Goal: Task Accomplishment & Management: Complete application form

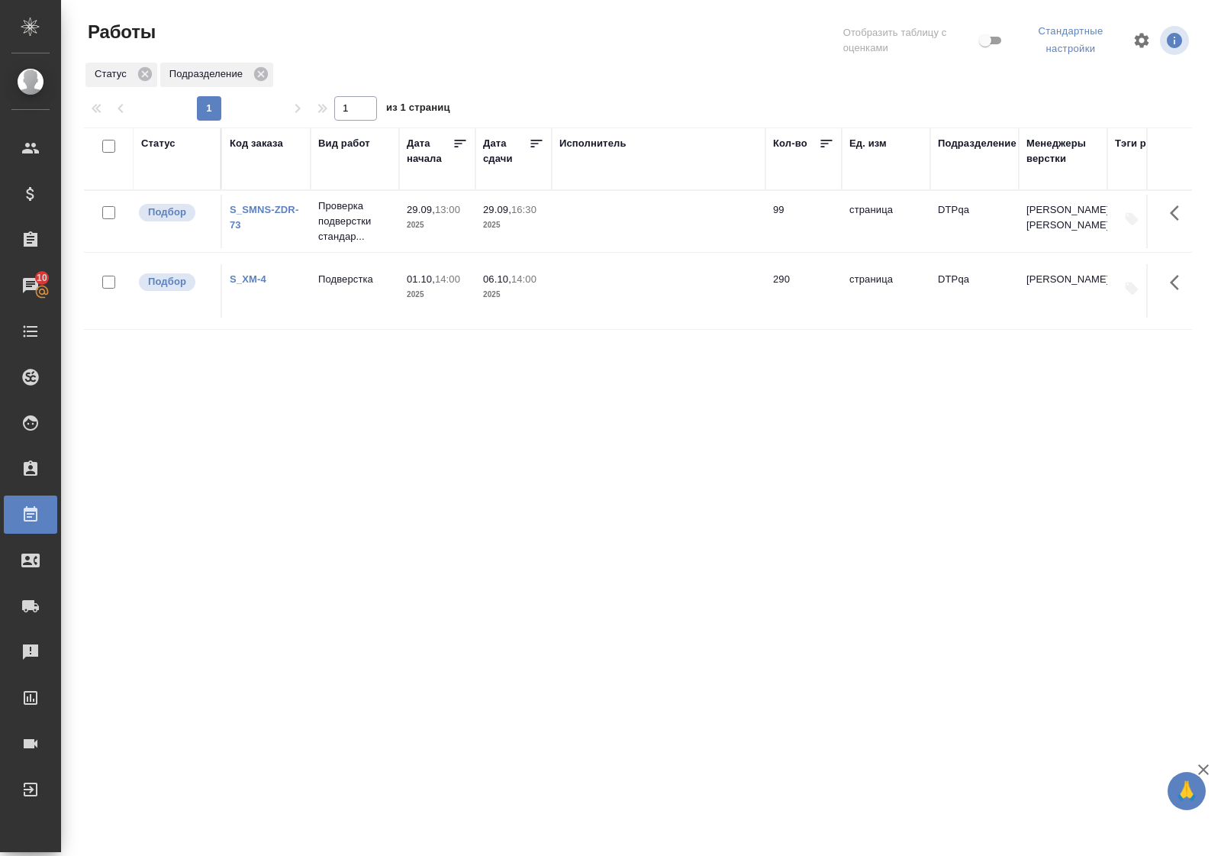
click at [153, 141] on div "Статус" at bounding box center [158, 143] width 34 height 15
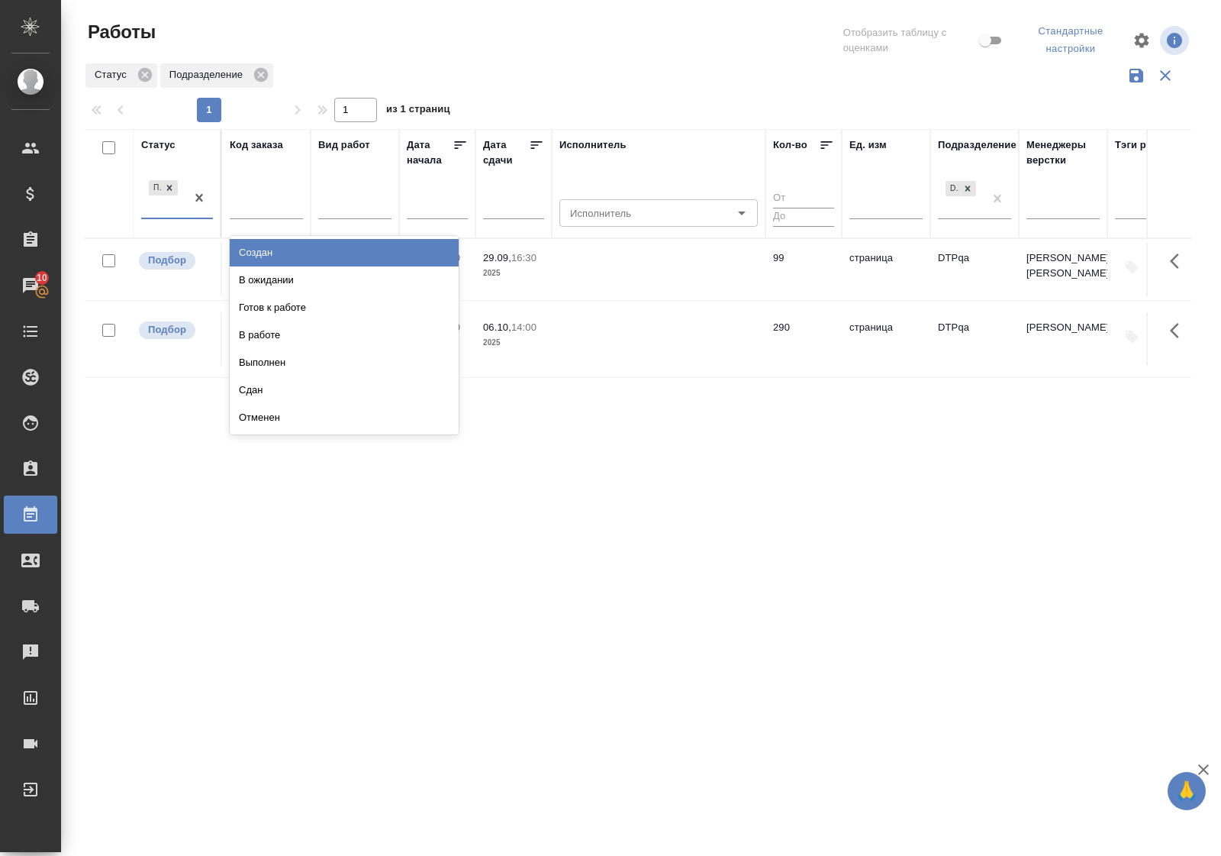
click at [161, 216] on div "Подбор" at bounding box center [163, 197] width 44 height 41
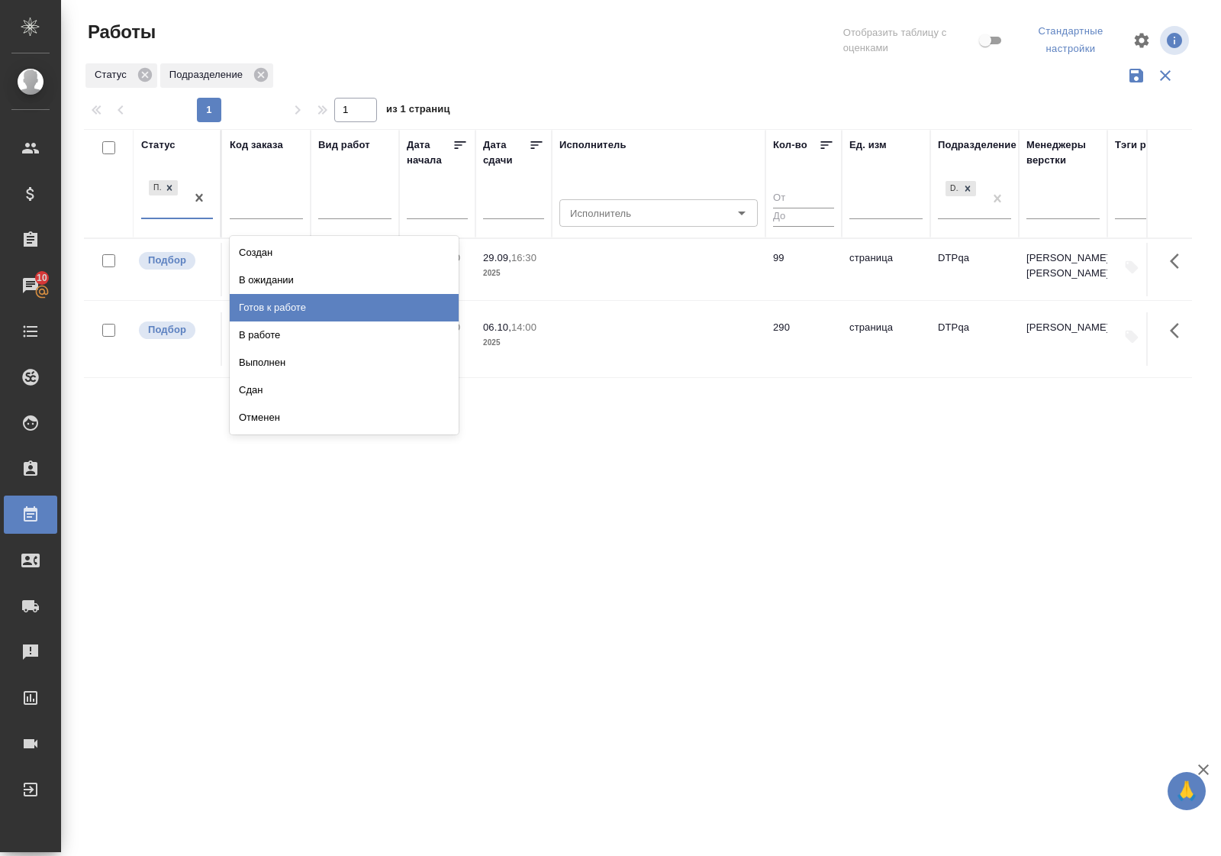
click at [299, 302] on div "Готов к работе" at bounding box center [344, 307] width 229 height 27
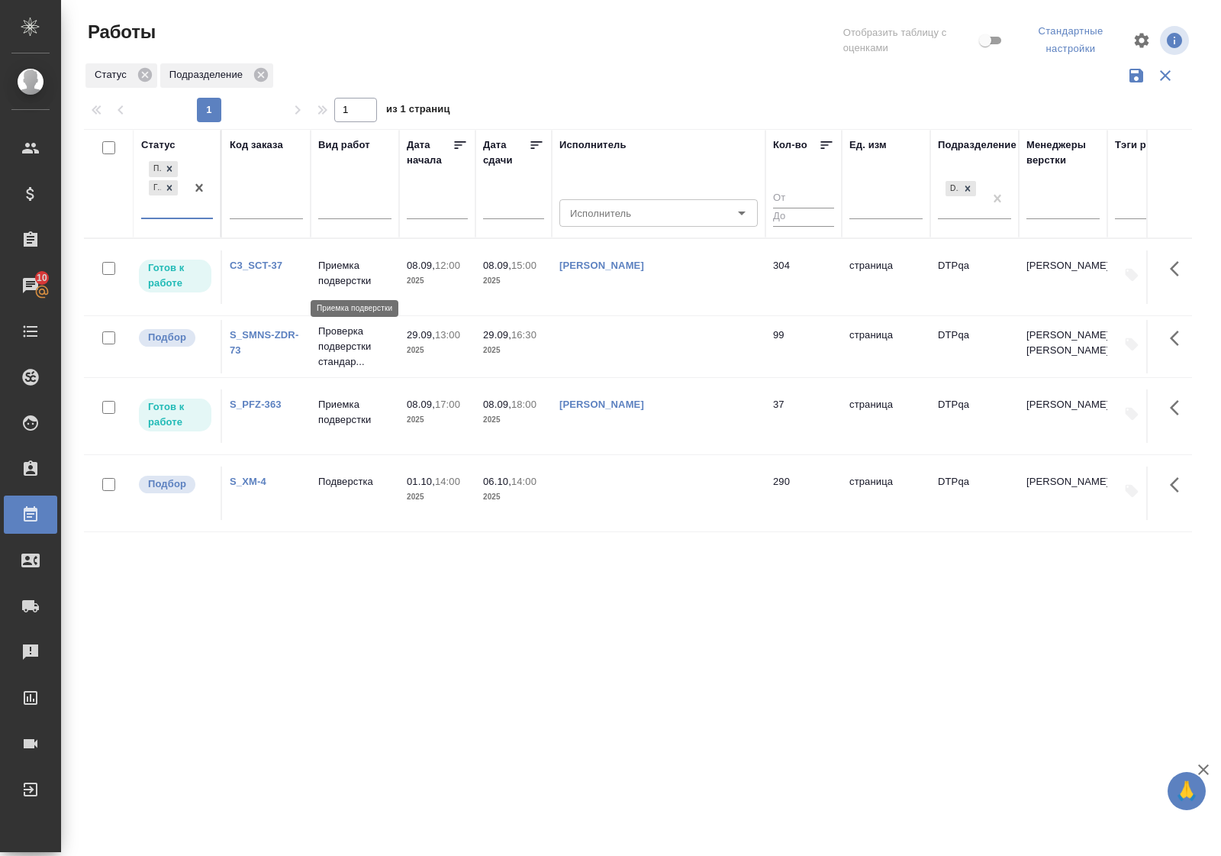
click at [340, 281] on p "Приемка подверстки" at bounding box center [354, 273] width 73 height 31
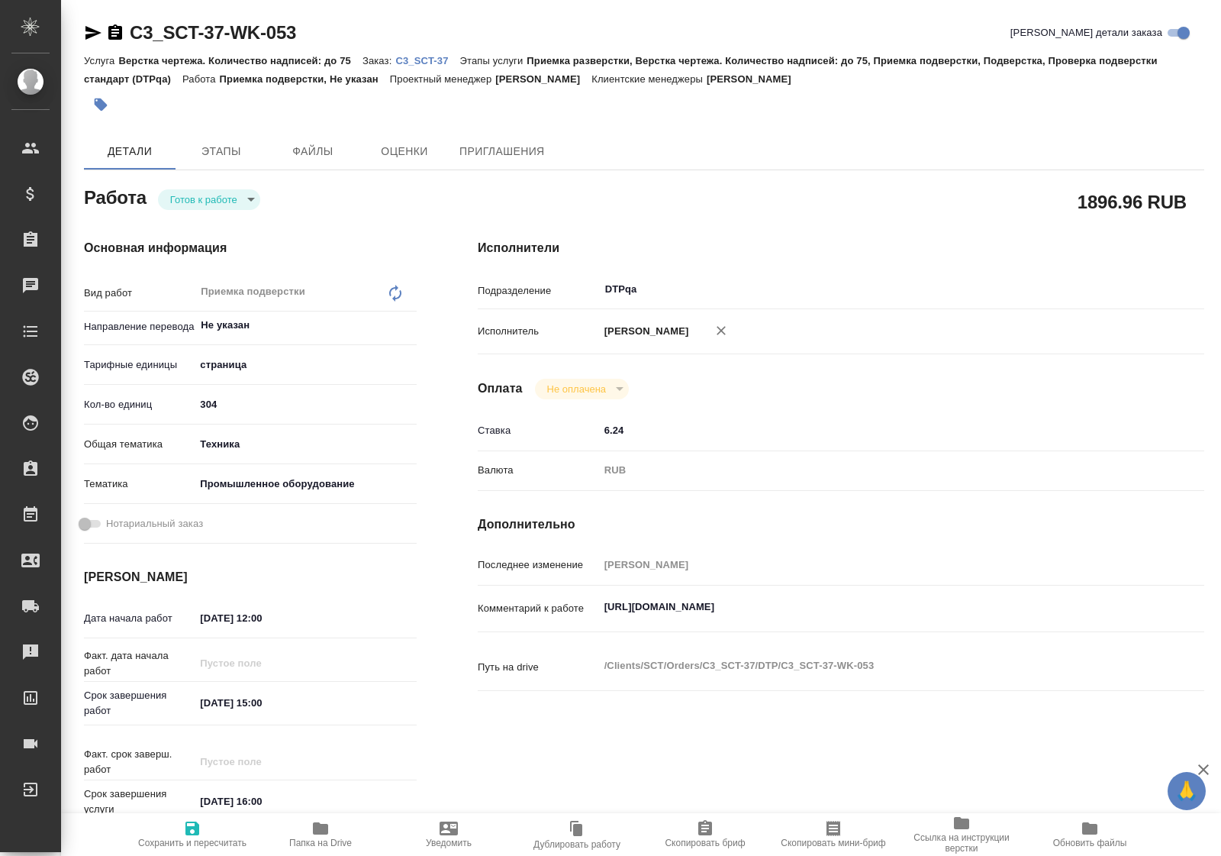
click at [230, 198] on body "🙏 .cls-1 fill:#fff; AWATERA Polushina Alena Клиенты Спецификации Заказы Чаты To…" at bounding box center [610, 428] width 1221 height 856
click at [229, 224] on li "В работе" at bounding box center [209, 225] width 102 height 26
type textarea "x"
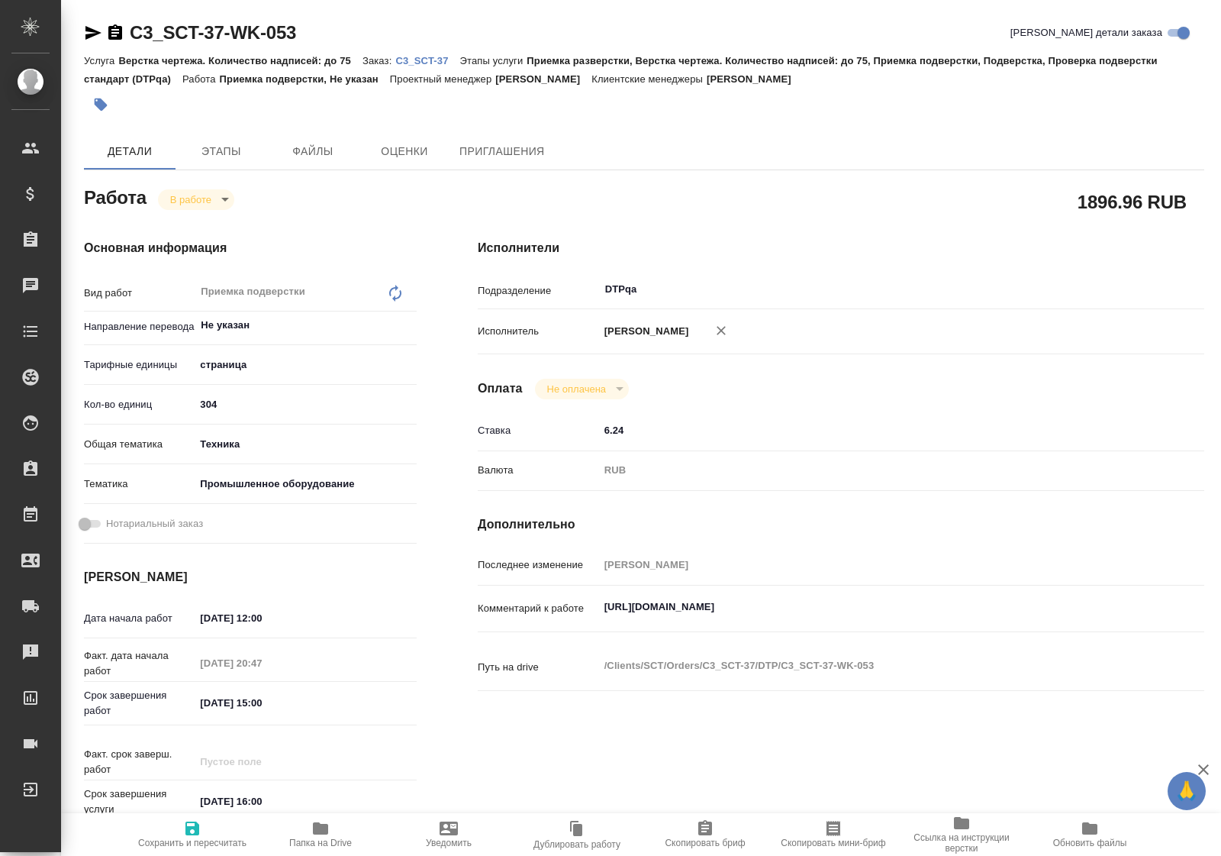
type textarea "x"
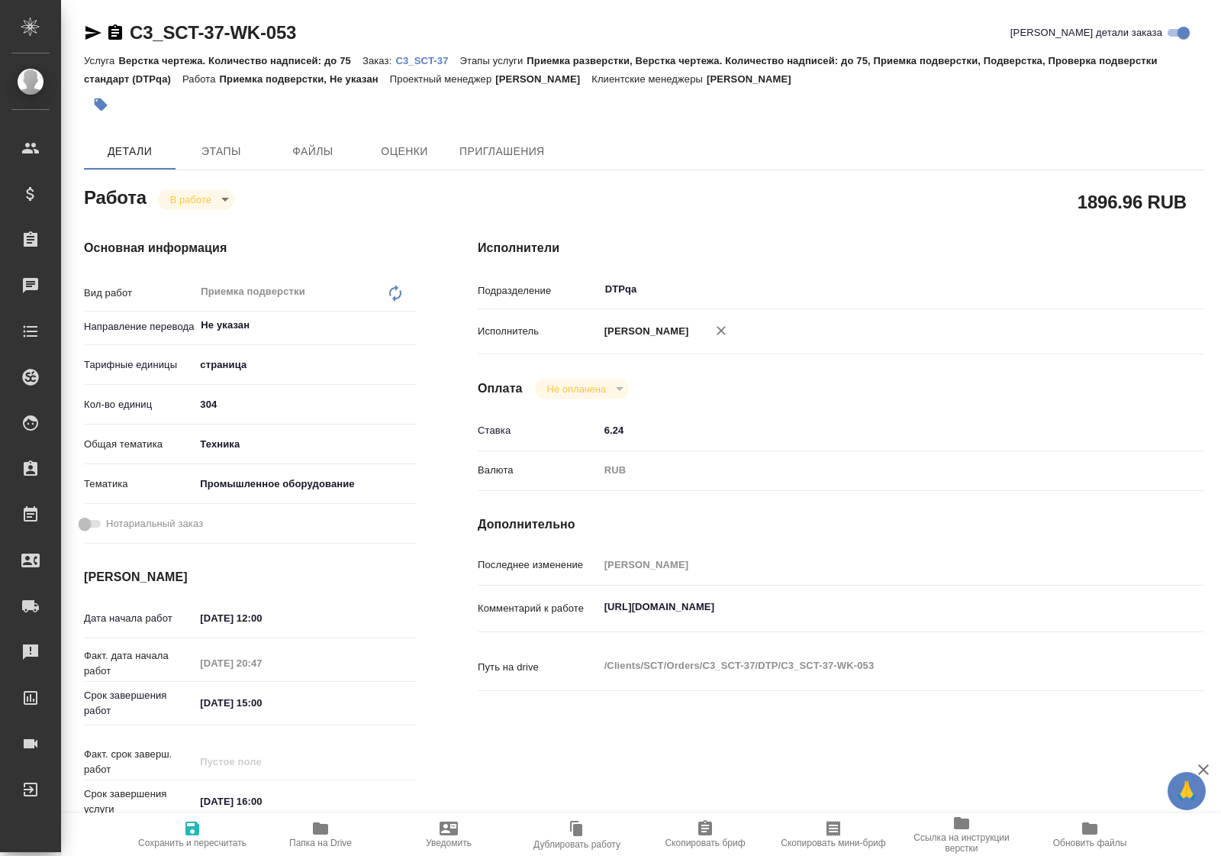
type textarea "x"
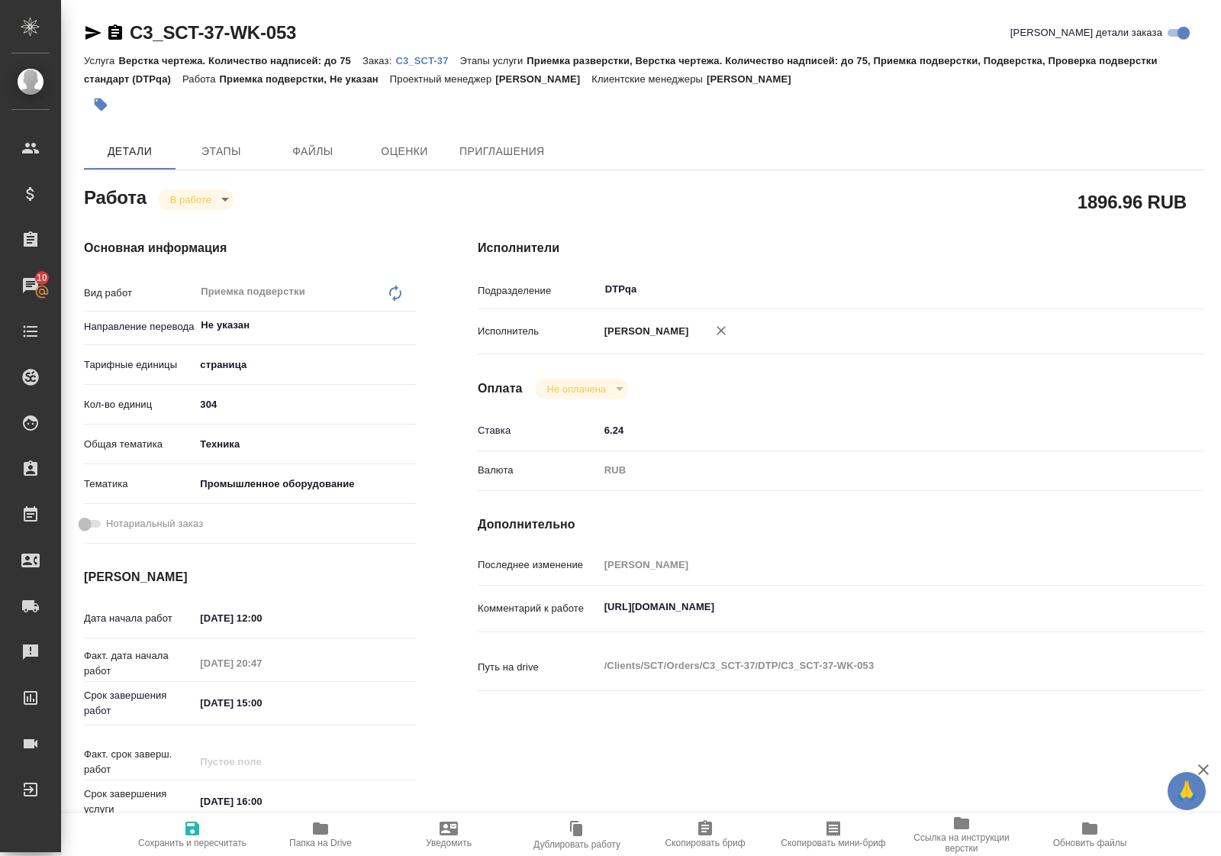
type textarea "x"
click at [189, 830] on icon "button" at bounding box center [192, 828] width 14 height 14
type textarea "x"
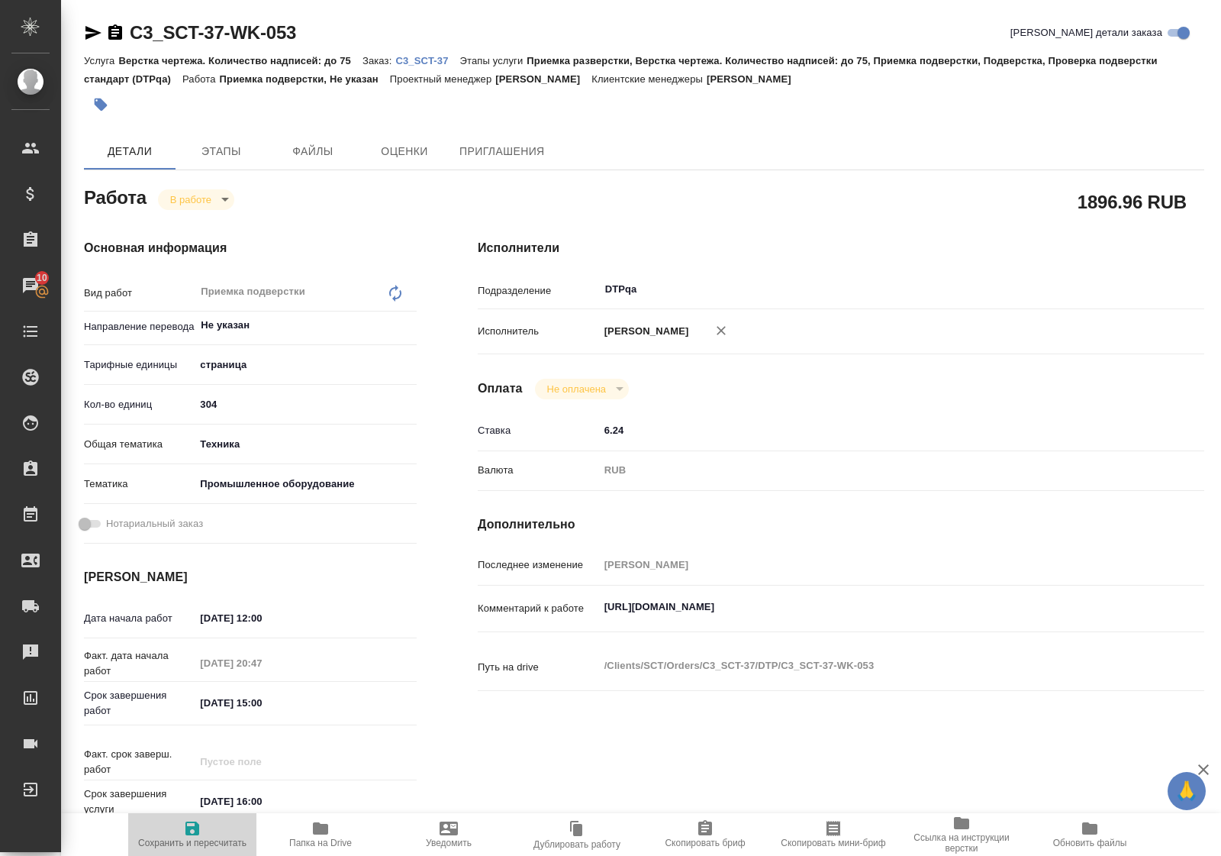
type textarea "x"
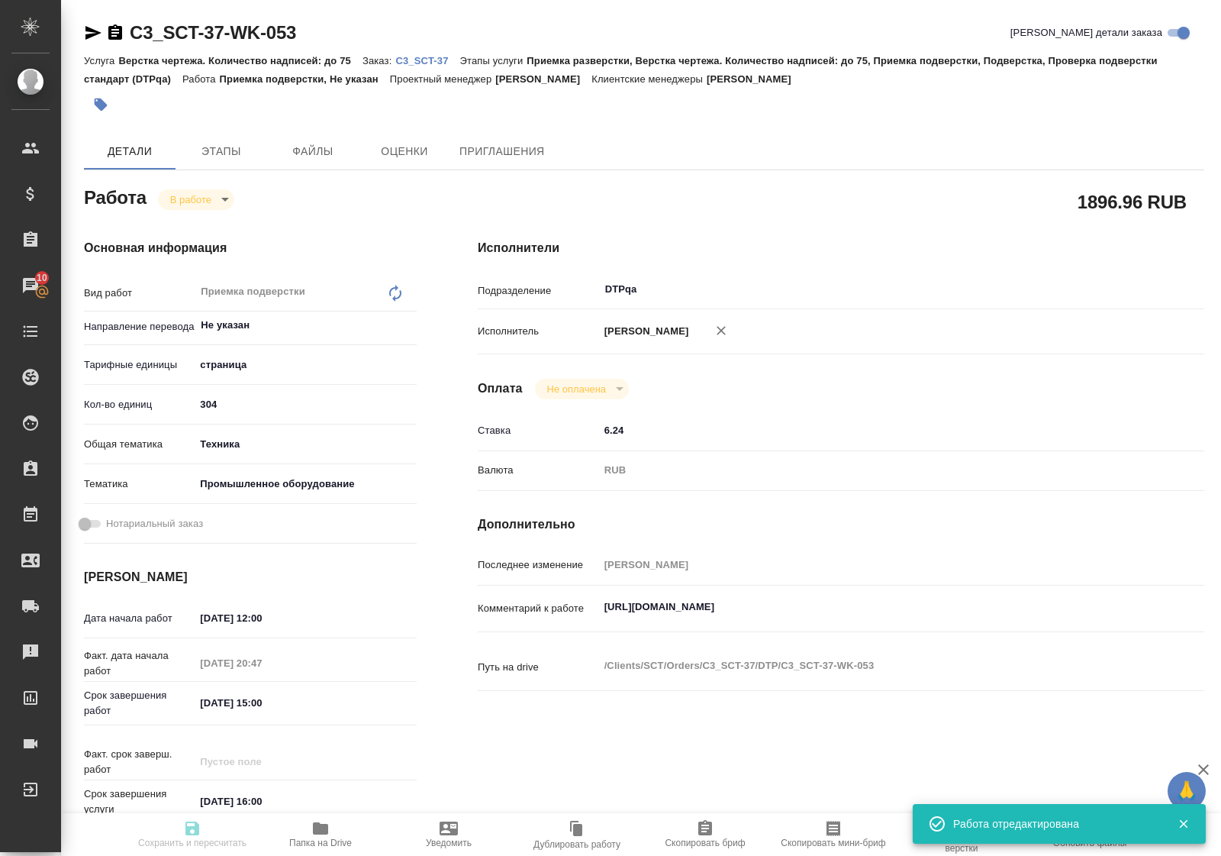
type input "inProgress"
type textarea "Приемка подверстки"
type textarea "x"
type input "Не указан"
type input "5a8b1489cc6b4906c91bfdb2"
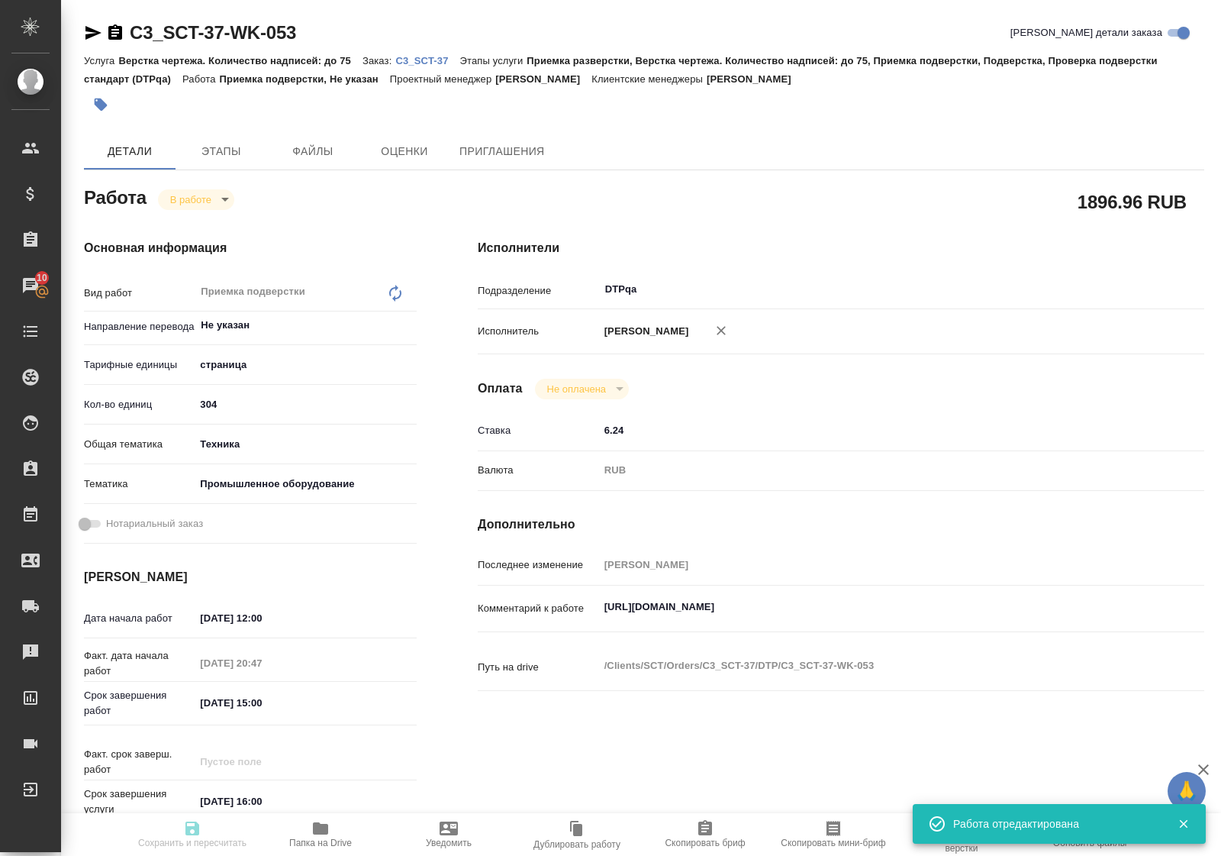
type input "304"
type input "tech"
type input "5f647205b73bc97568ca66bc"
type input "08.09.2025 12:00"
type input "07.09.2025 20:47"
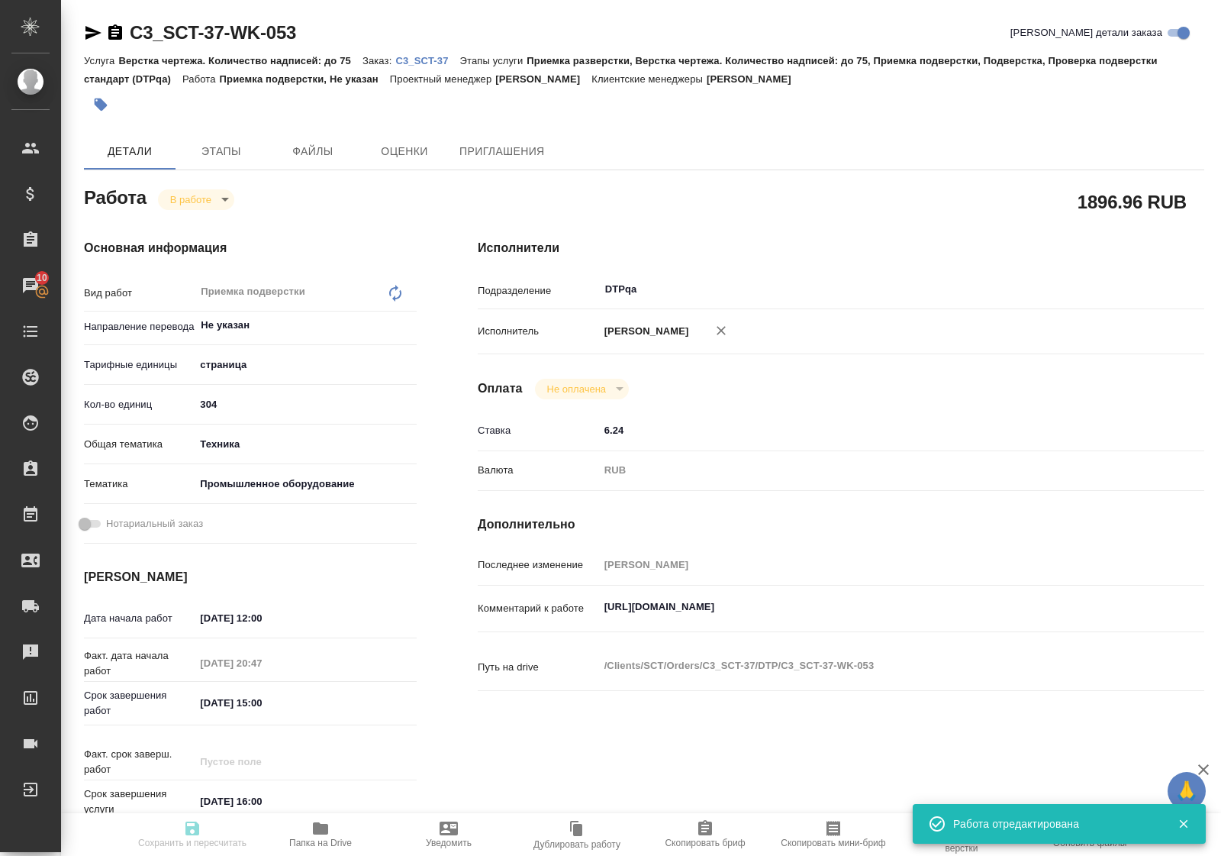
type input "08.09.2025 15:00"
type input "08.09.2025 16:00"
type input "DTPqa"
type input "notPayed"
type input "6.24"
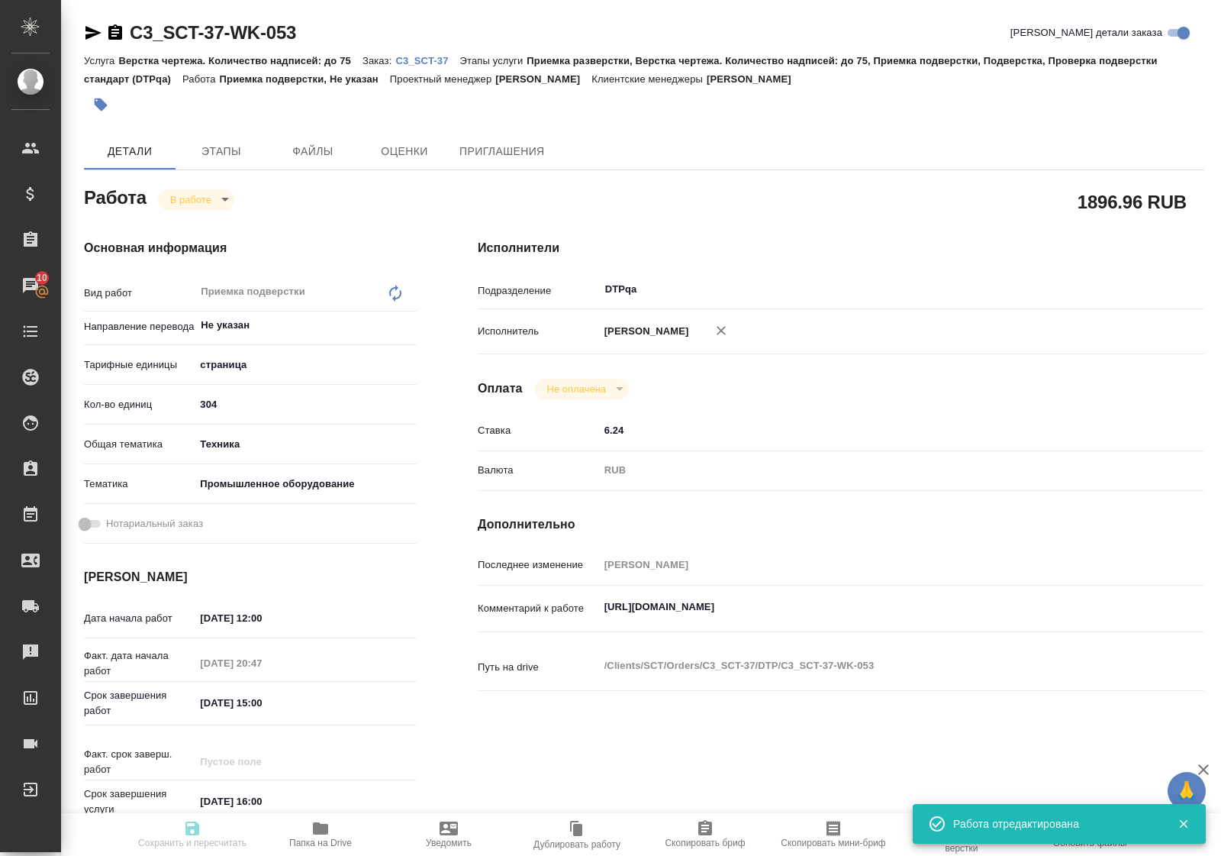
type input "RUB"
type input "Полушина Алена"
type textarea "https://tera.awatera.com/Work/68aeda6fffdcefb4f90b9223/"
type textarea "x"
type textarea "/Clients/SCT/Orders/C3_SCT-37/DTP/C3_SCT-37-WK-053"
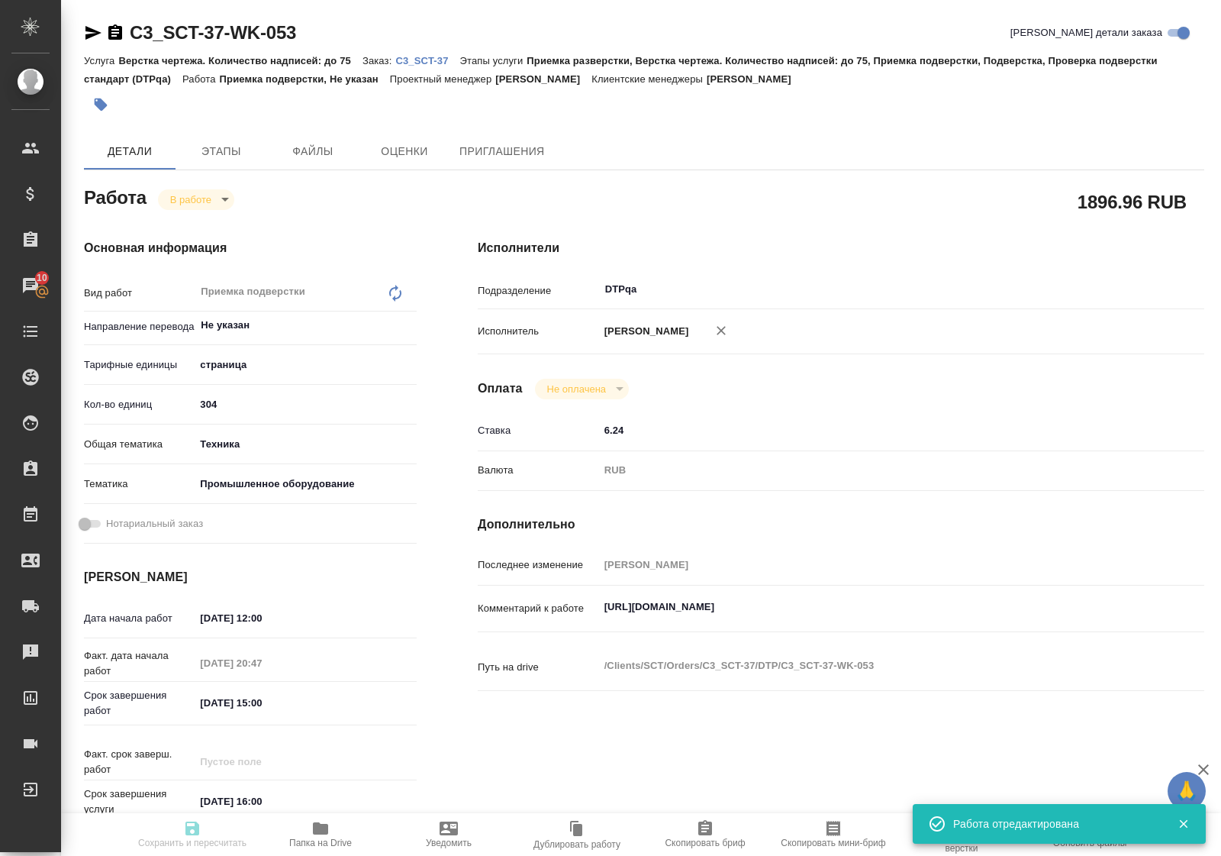
type textarea "x"
type input "C3_SCT-37"
type input "Верстка чертежа. Количество надписей: до 75"
type input "Приемка разверстки, Верстка чертежа. Количество надписей: до 75, Приемка подвер…"
type input "[PERSON_NAME]"
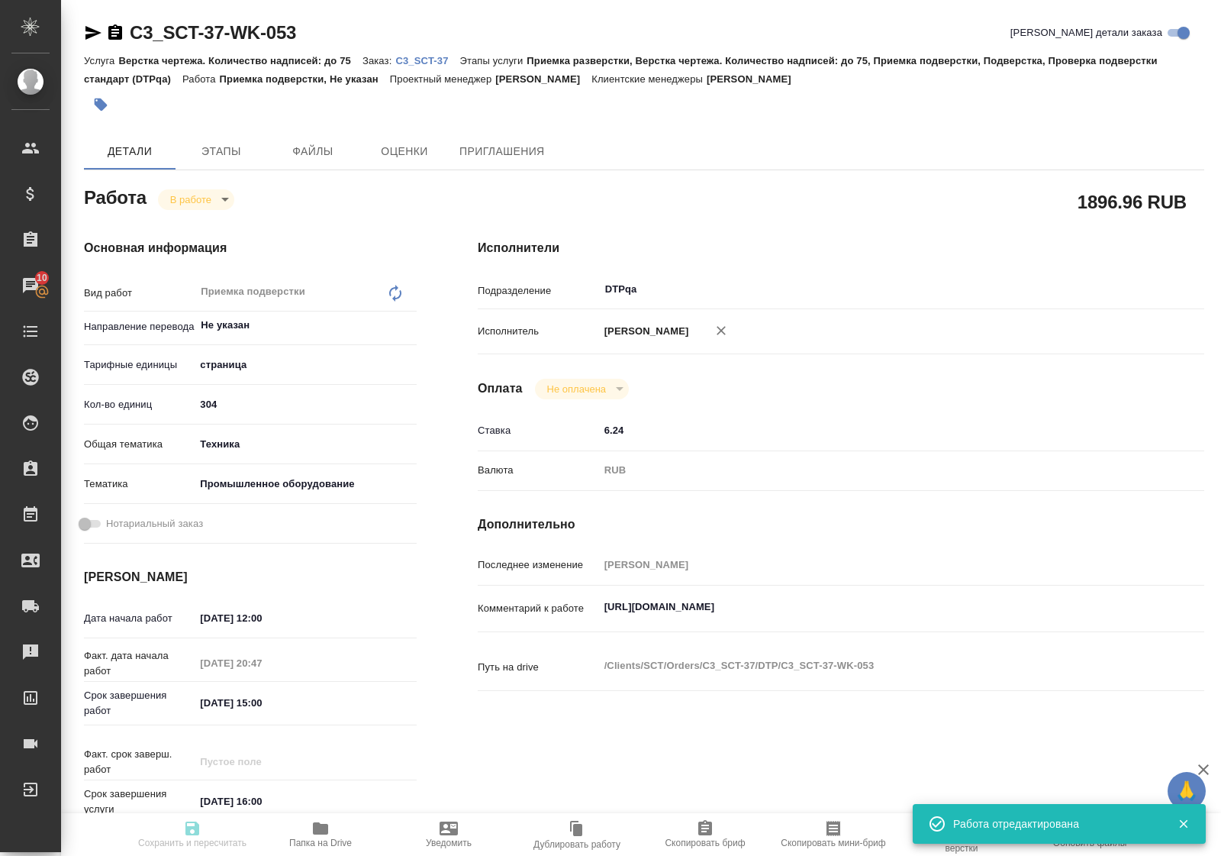
type input "[PERSON_NAME]"
type input "/Clients/SCT/Orders/C3_SCT-37"
type textarea "x"
type textarea "в двух файлах есть русскоязычные разделы, их переводить или перенабирать не нуж…"
type textarea "x"
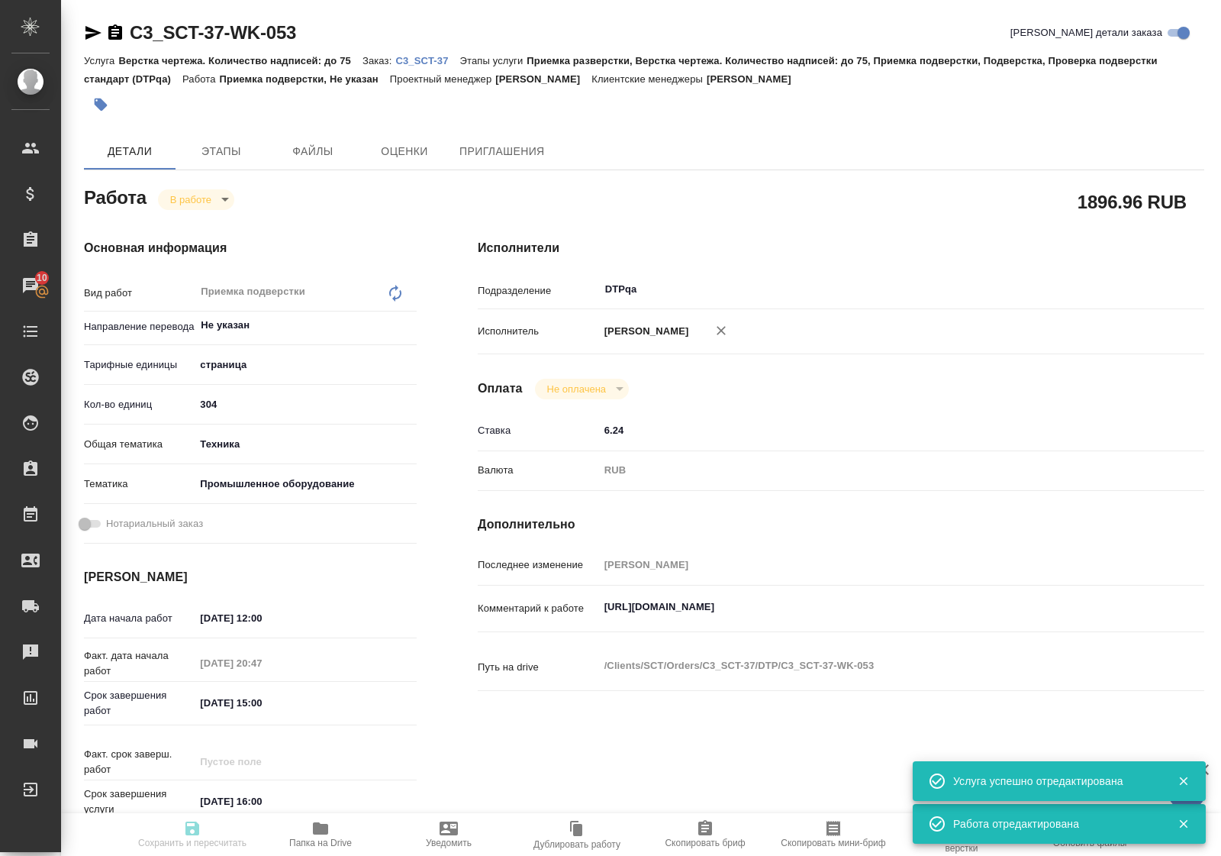
type textarea "x"
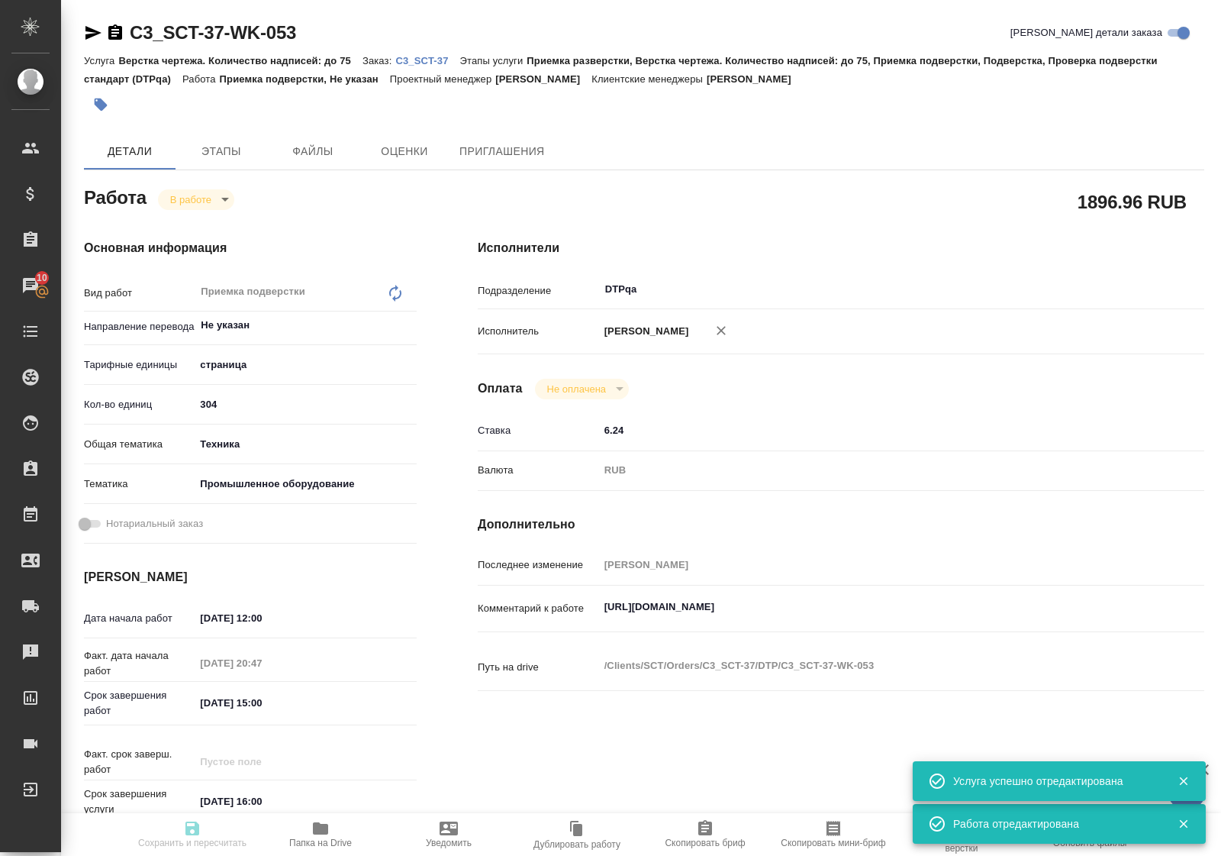
type textarea "x"
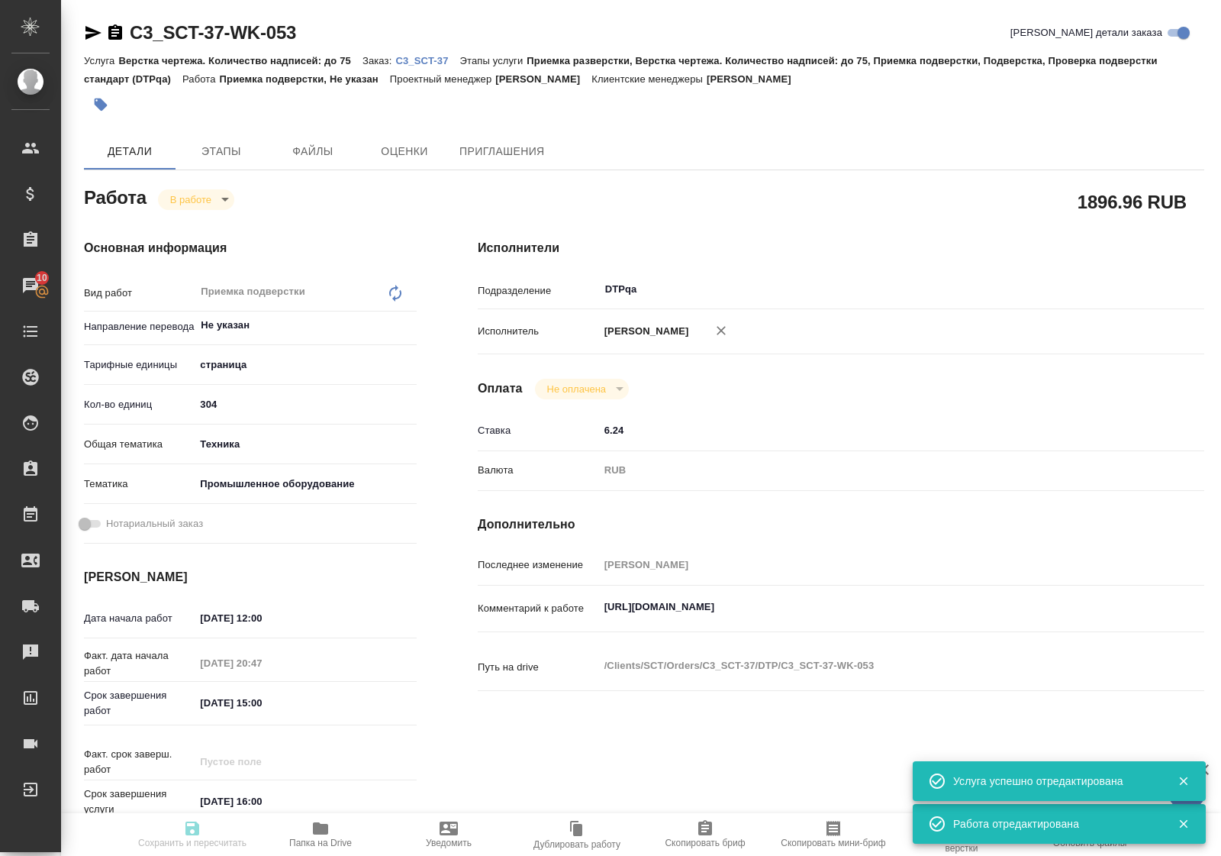
type textarea "x"
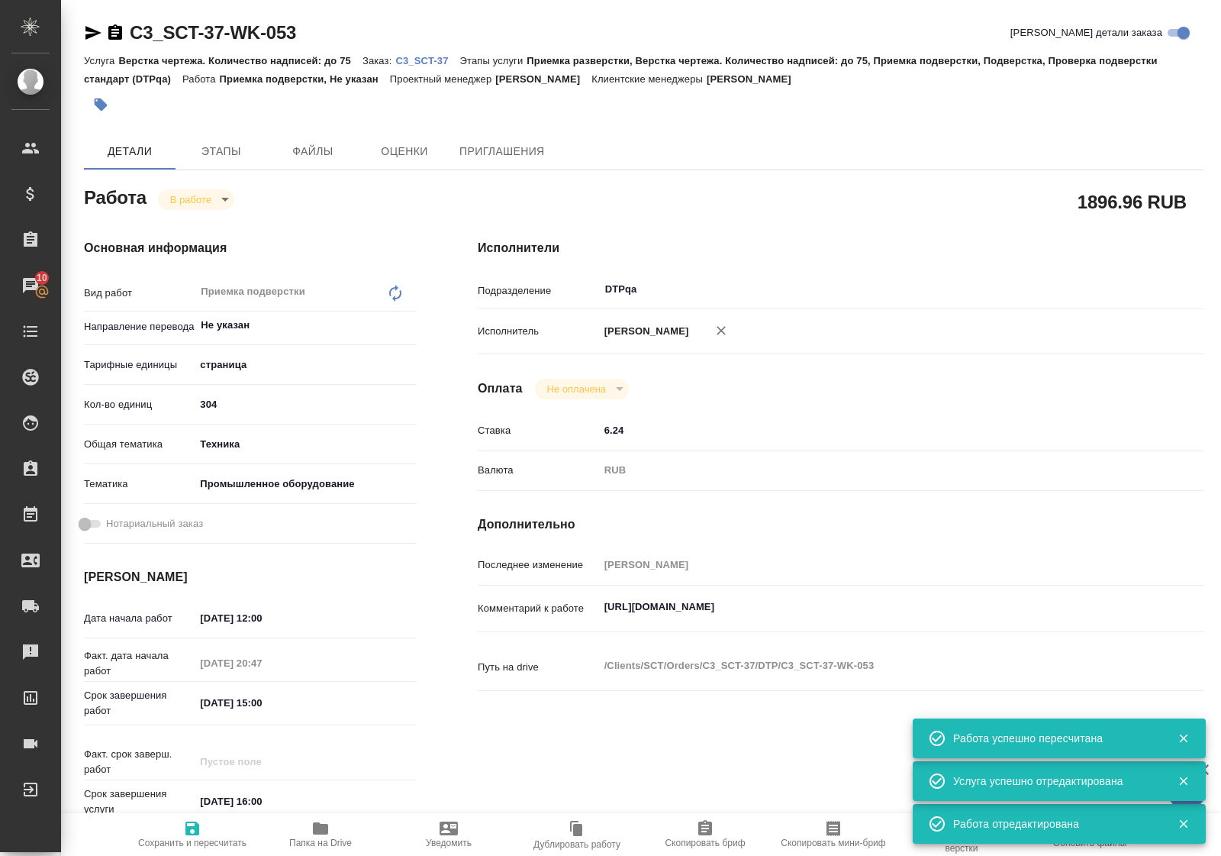
type input "inProgress"
type textarea "Приемка подверстки"
type textarea "x"
type input "Не указан"
type input "5a8b1489cc6b4906c91bfdb2"
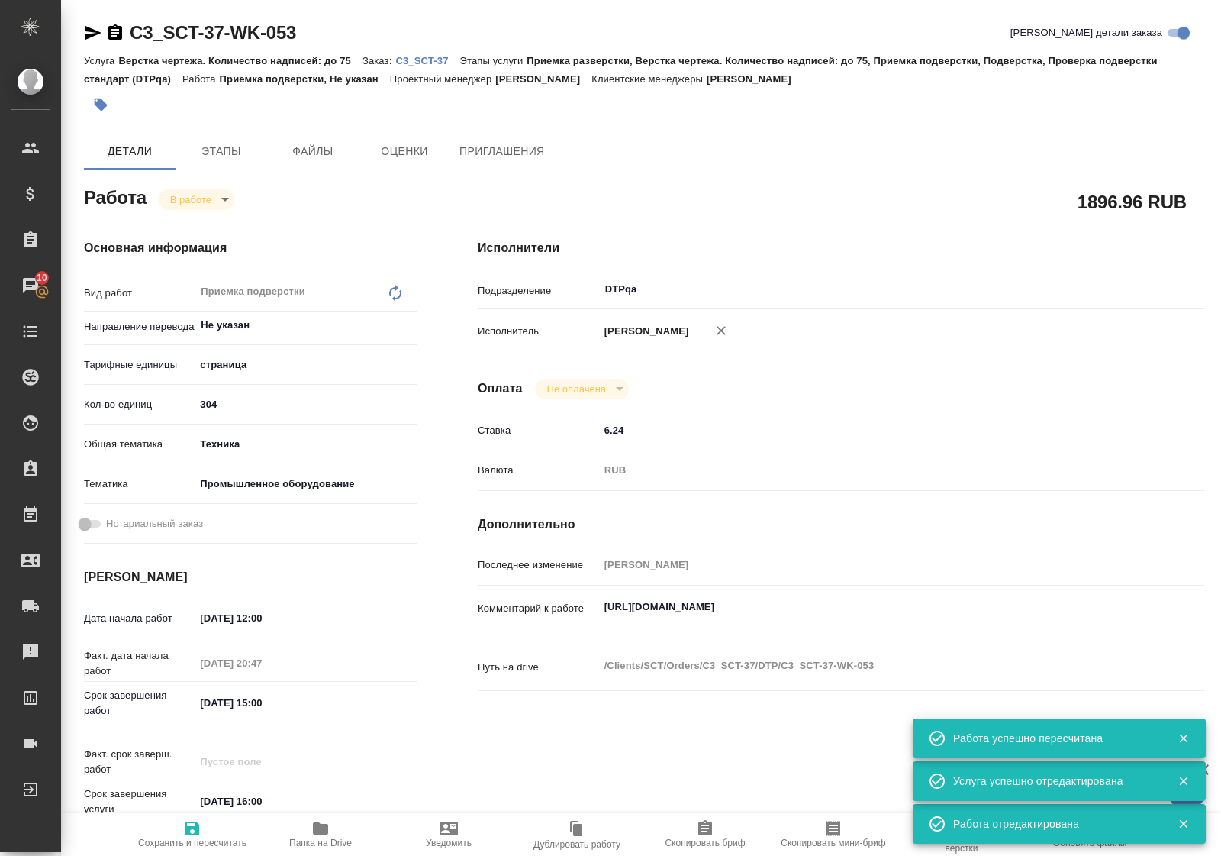
type input "304"
type input "tech"
type input "5f647205b73bc97568ca66bc"
type input "08.09.2025 12:00"
type input "07.09.2025 20:47"
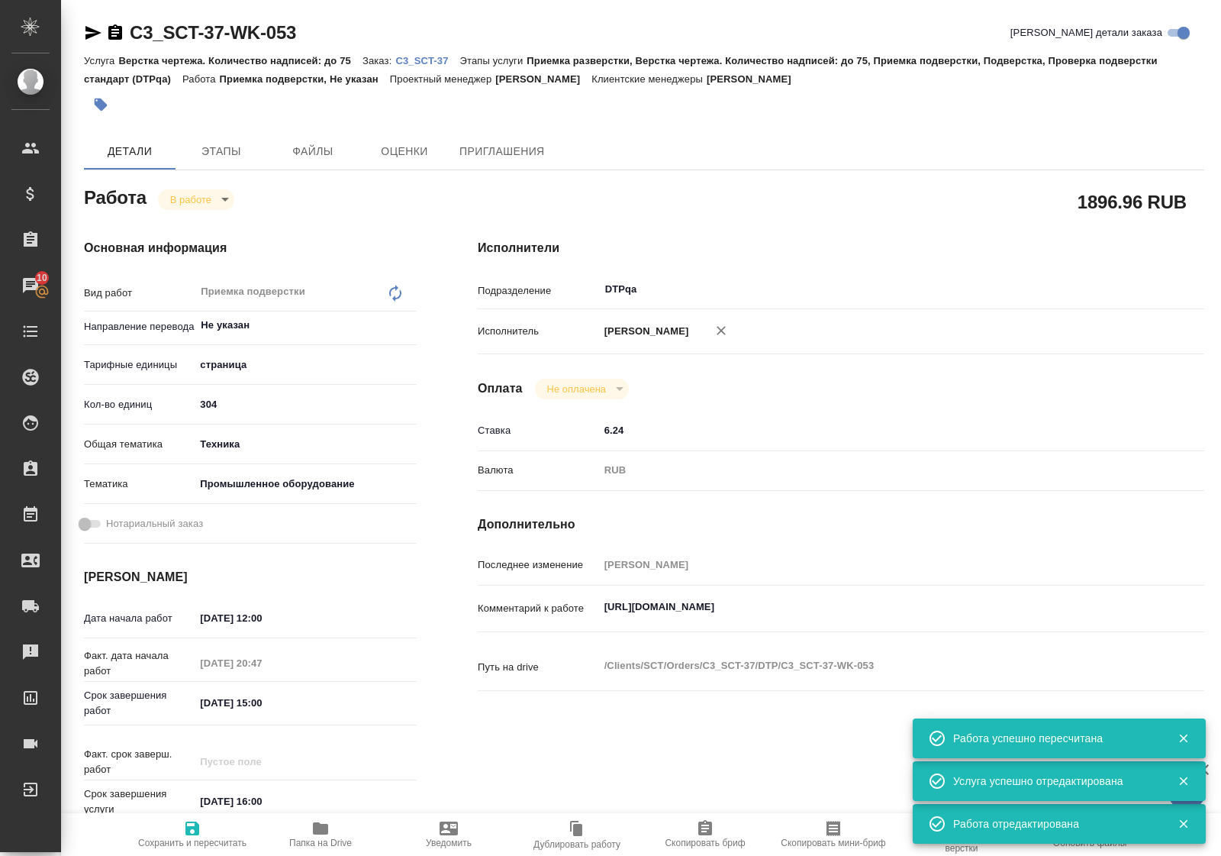
type input "08.09.2025 15:00"
type input "08.09.2025 16:00"
type input "DTPqa"
type input "notPayed"
type input "6.24"
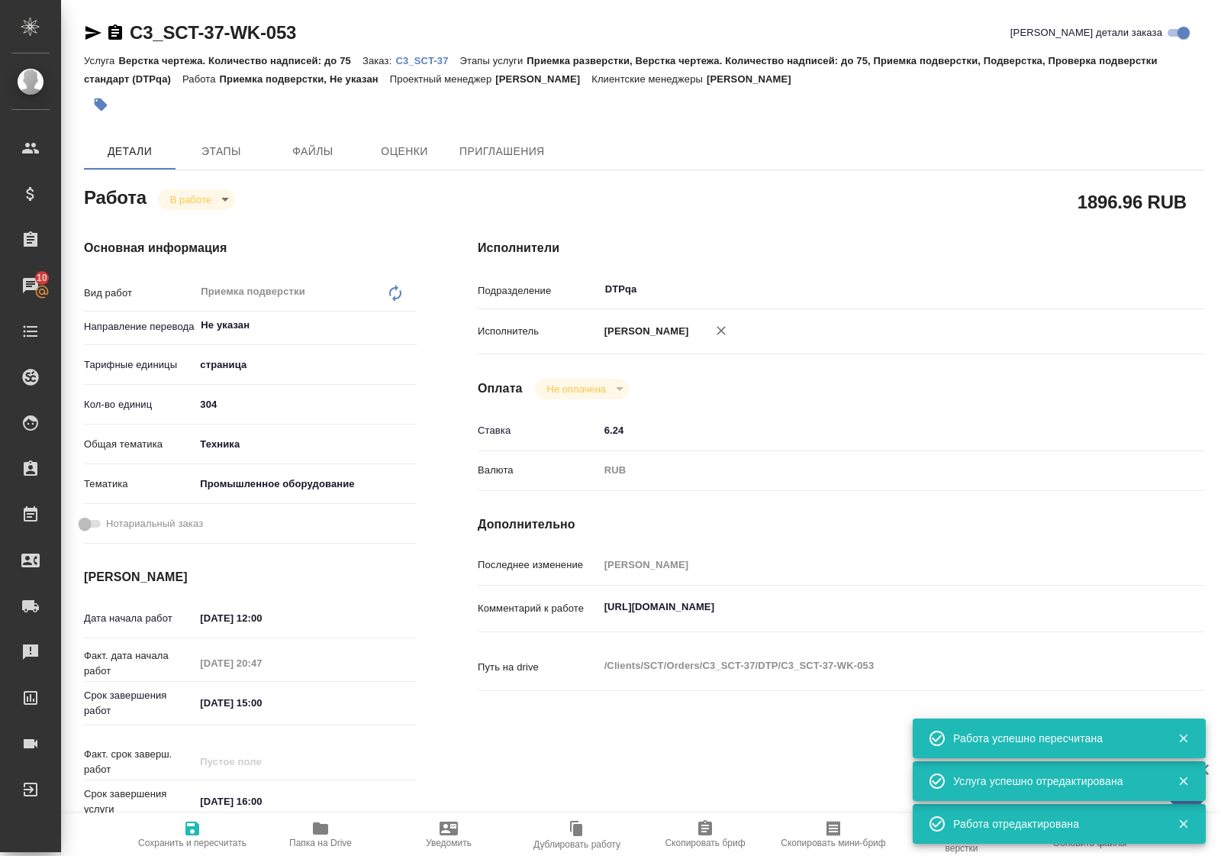
type input "RUB"
type input "Полушина Алена"
type textarea "https://tera.awatera.com/Work/68aeda6fffdcefb4f90b9223/"
type textarea "x"
type textarea "/Clients/SCT/Orders/C3_SCT-37/DTP/C3_SCT-37-WK-053"
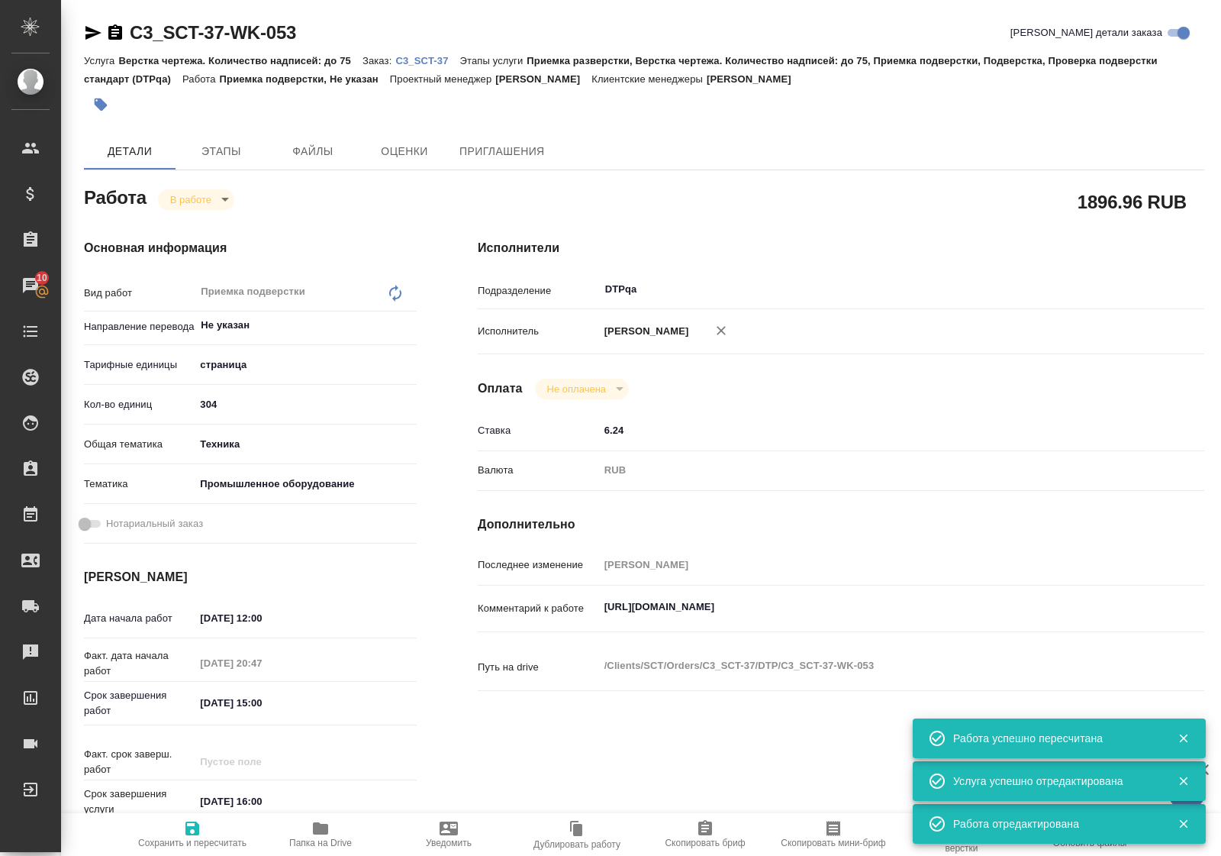
type textarea "x"
type input "C3_SCT-37"
type input "Верстка чертежа. Количество надписей: до 75"
type input "Приемка разверстки, Верстка чертежа. Количество надписей: до 75, Приемка подвер…"
type input "[PERSON_NAME]"
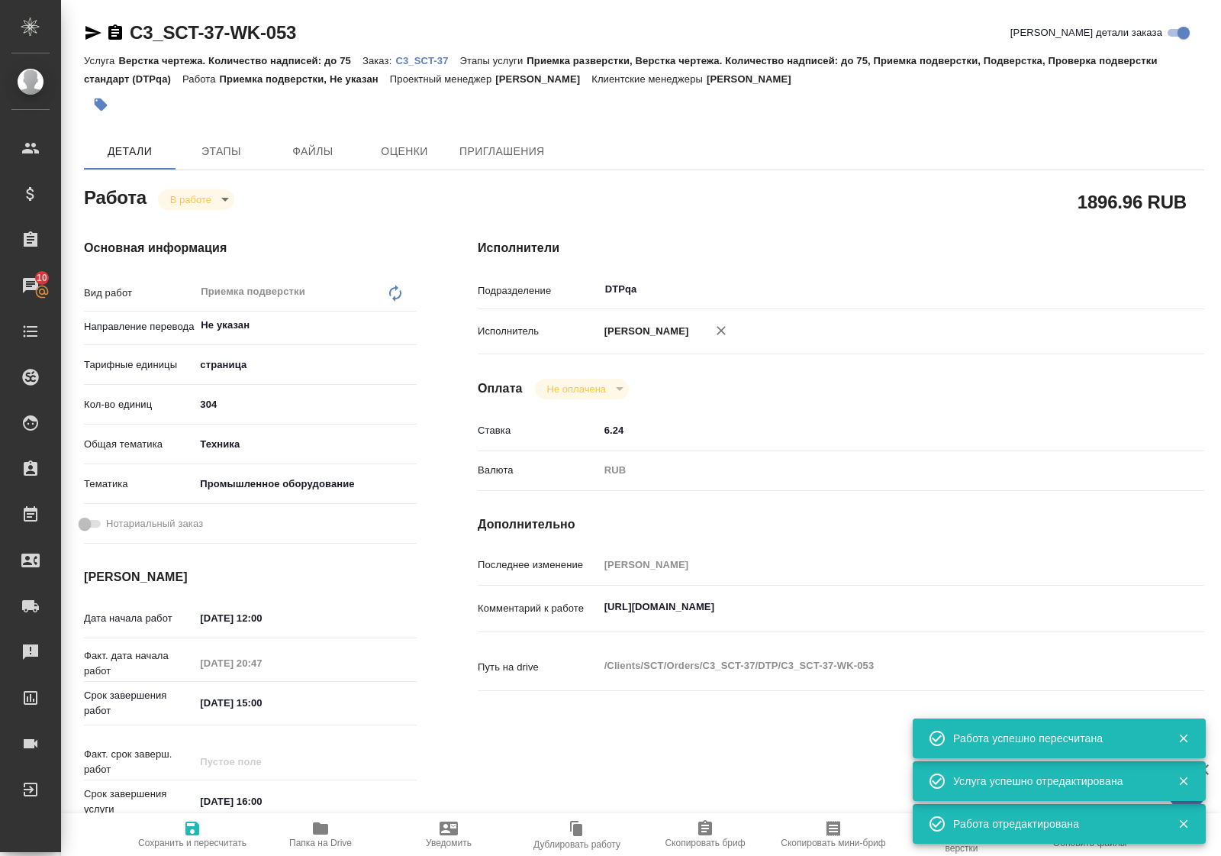
type input "[PERSON_NAME]"
type input "/Clients/SCT/Orders/C3_SCT-37"
type textarea "x"
type textarea "в двух файлах есть русскоязычные разделы, их переводить или перенабирать не нуж…"
type textarea "x"
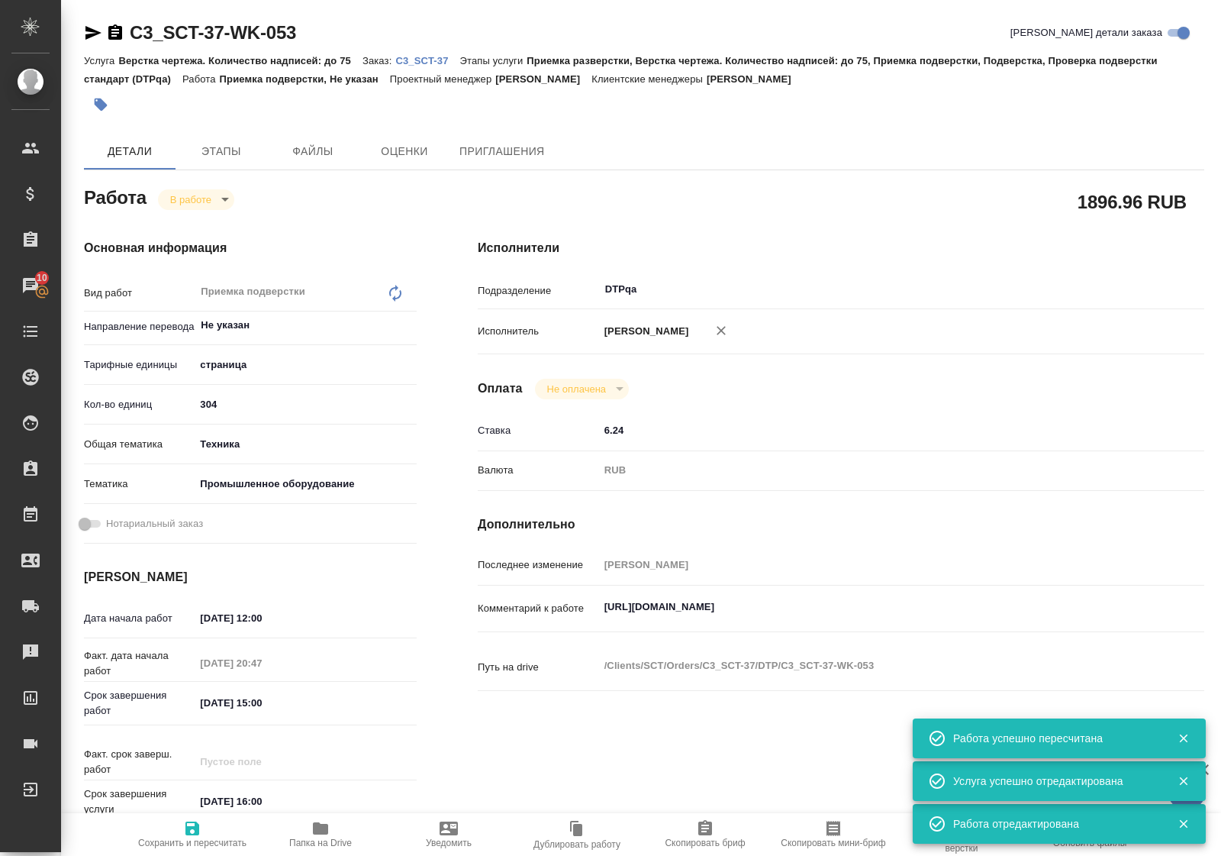
type textarea "x"
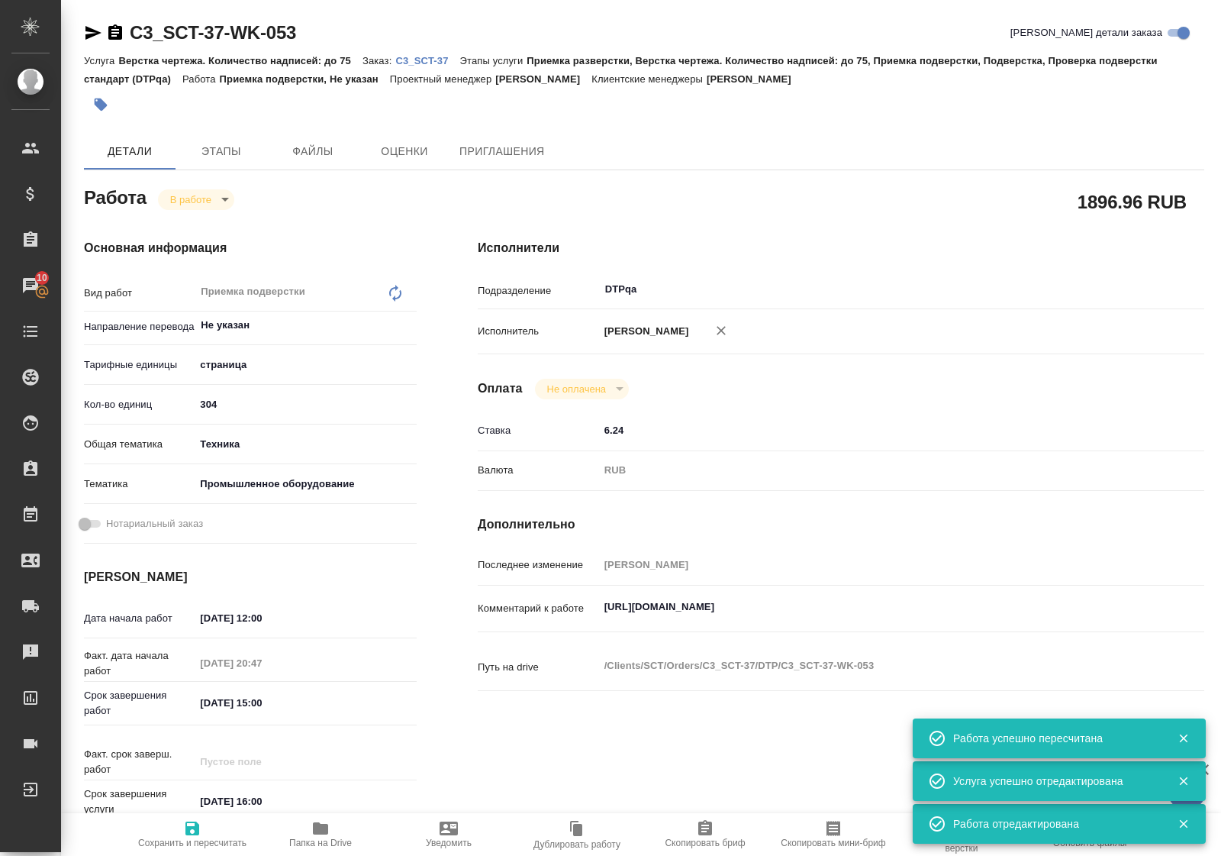
type textarea "x"
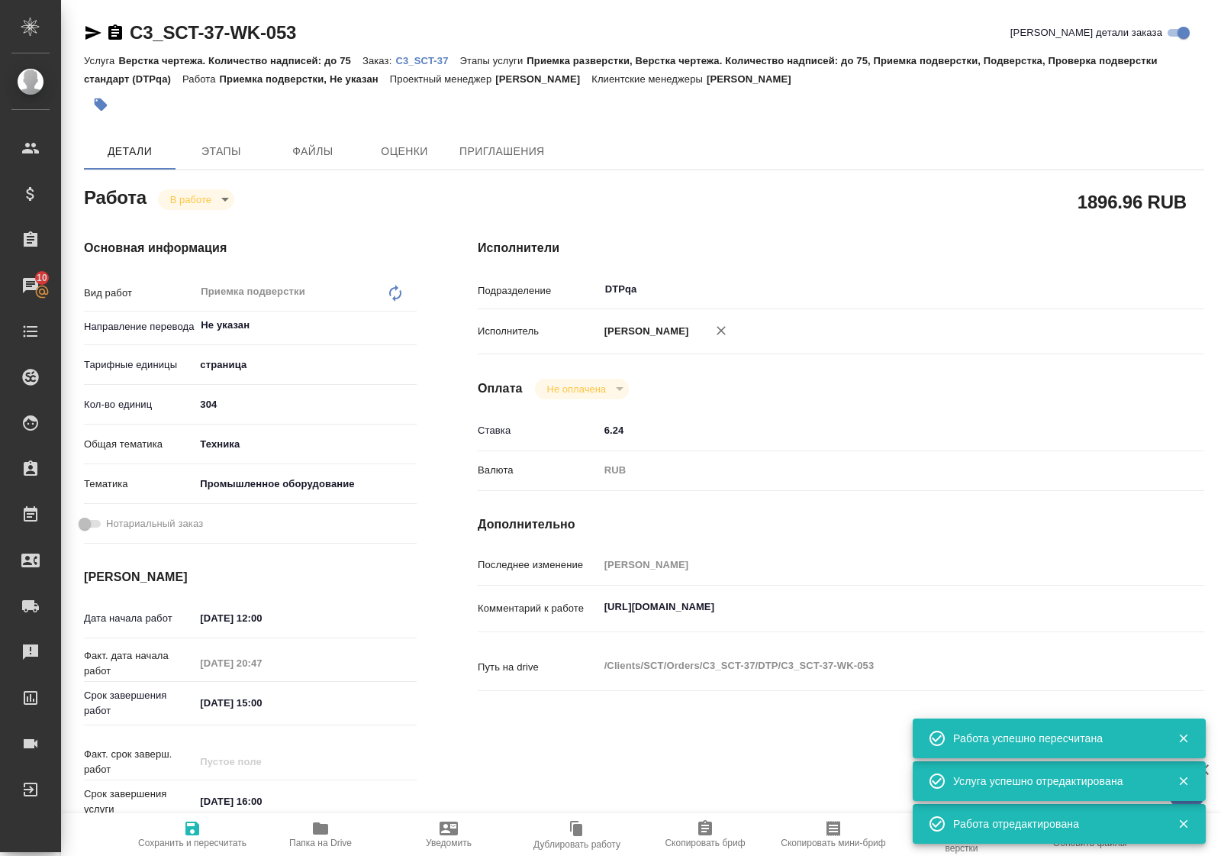
type textarea "x"
